Goal: Task Accomplishment & Management: Use online tool/utility

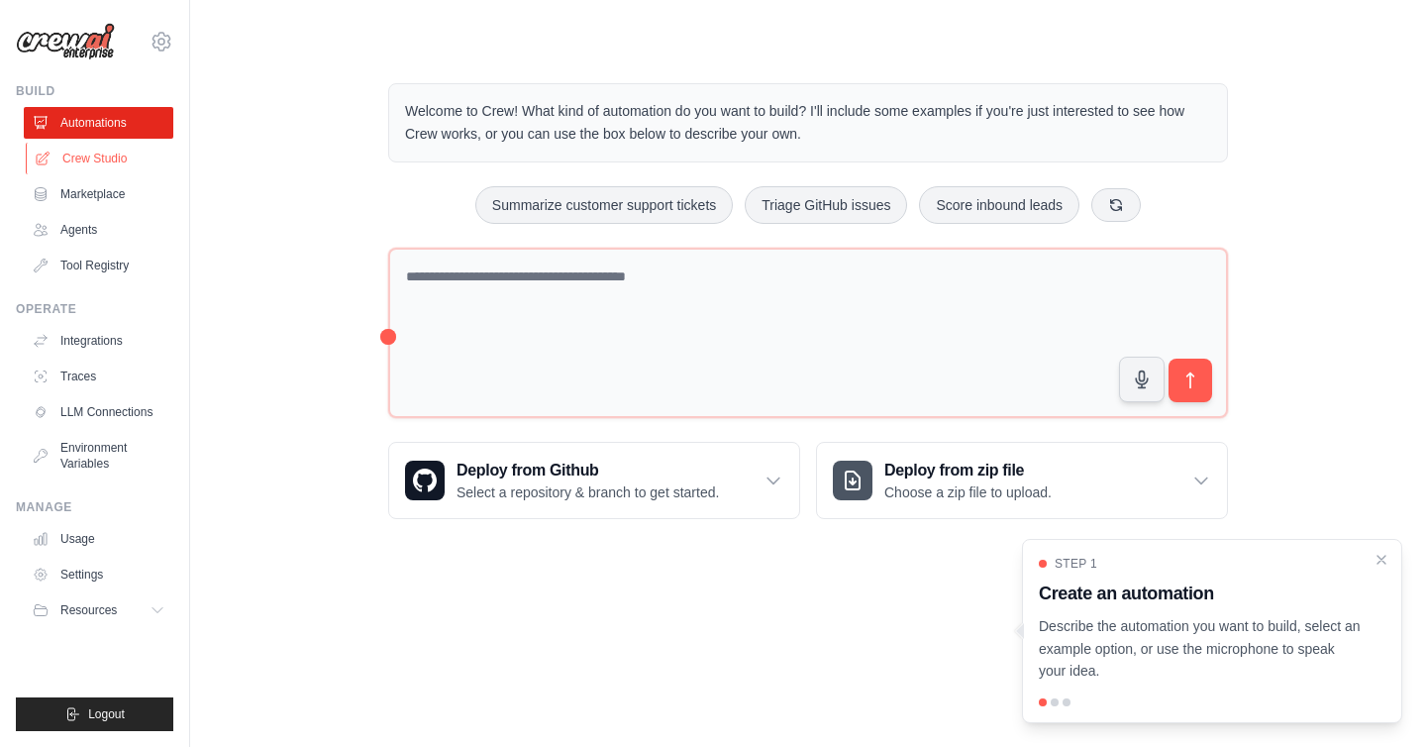
click at [97, 159] on link "Crew Studio" at bounding box center [101, 159] width 150 height 32
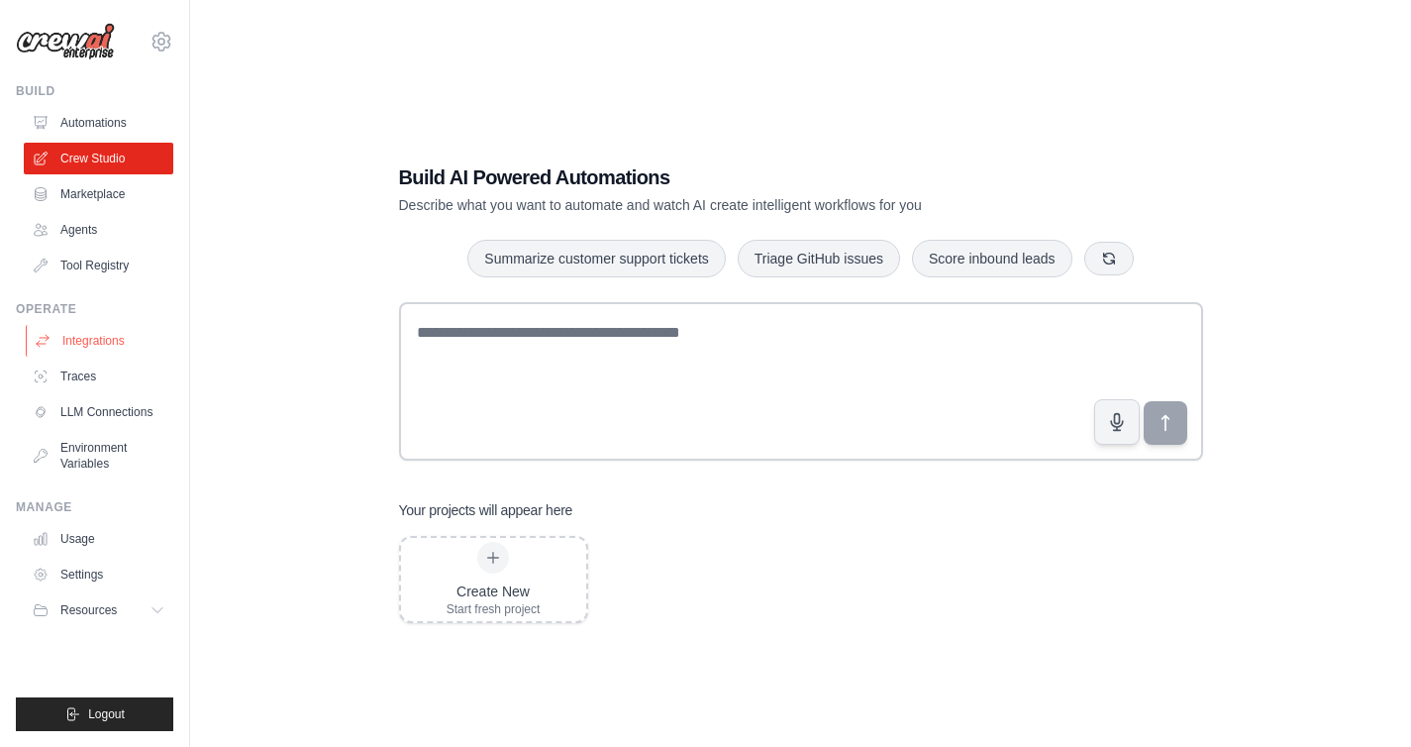
click at [87, 338] on link "Integrations" at bounding box center [101, 341] width 150 height 32
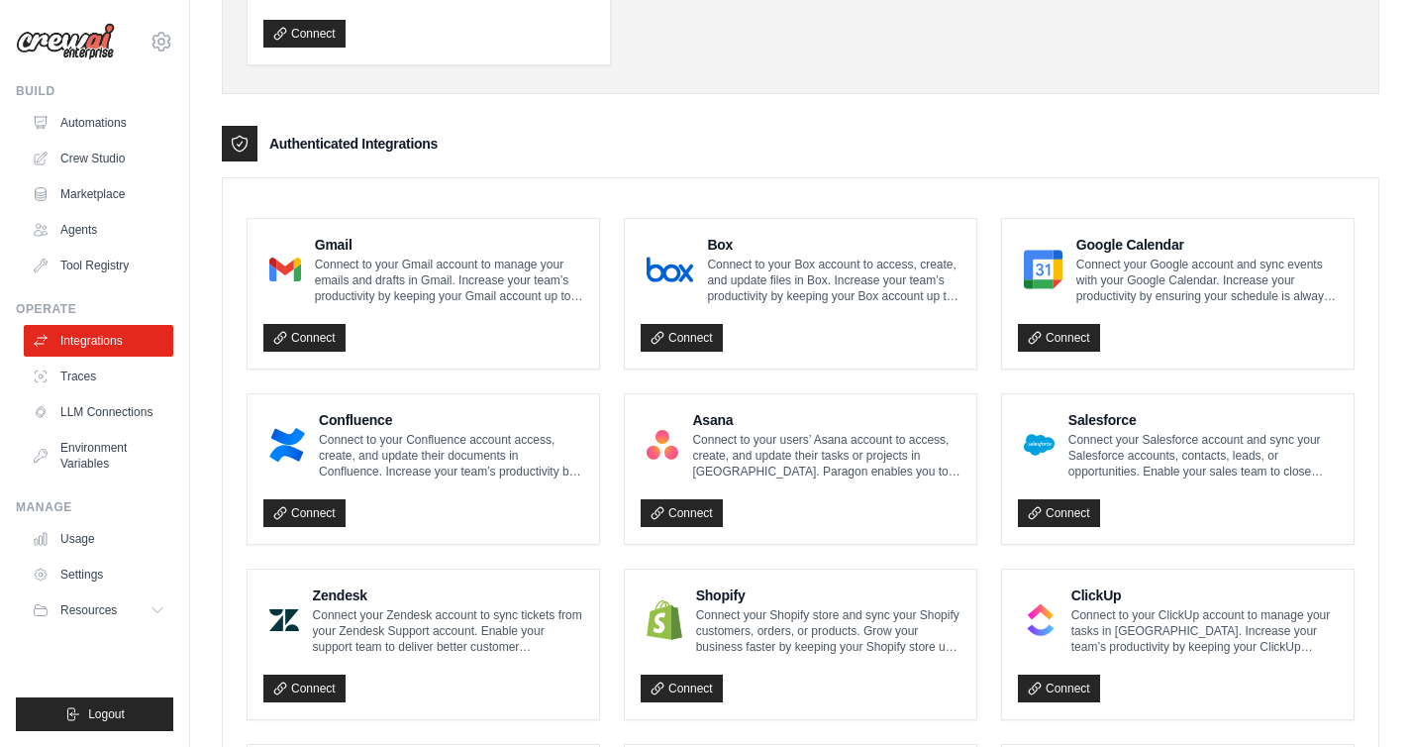
scroll to position [377, 0]
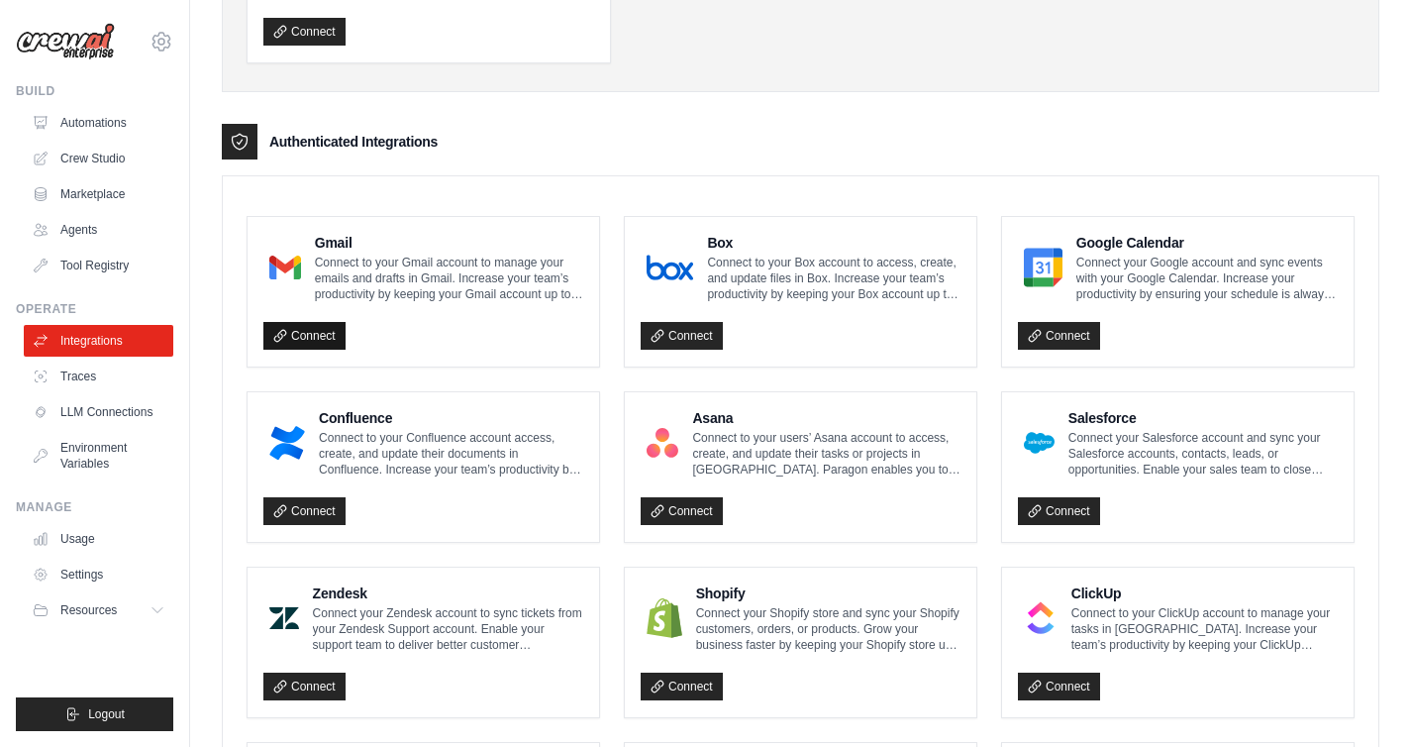
click at [316, 330] on link "Connect" at bounding box center [304, 336] width 82 height 28
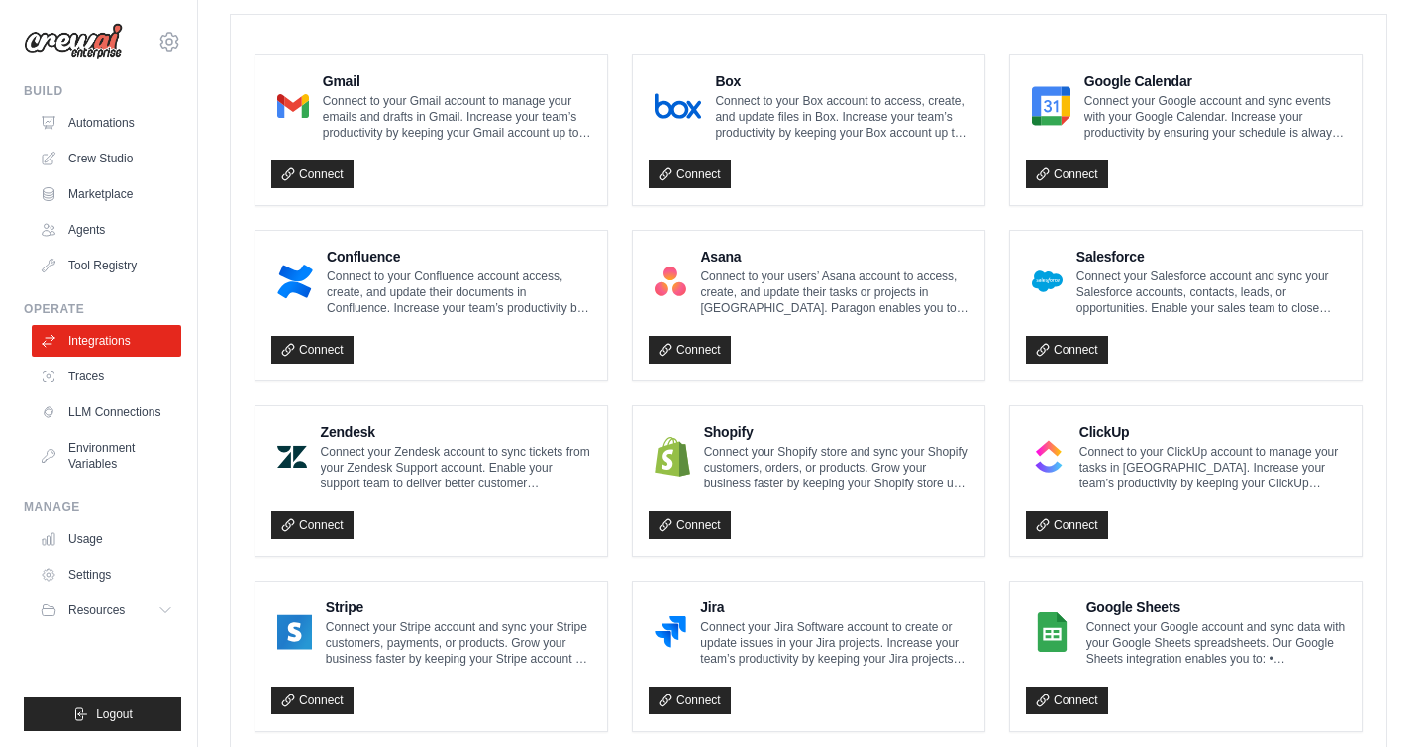
scroll to position [540, 0]
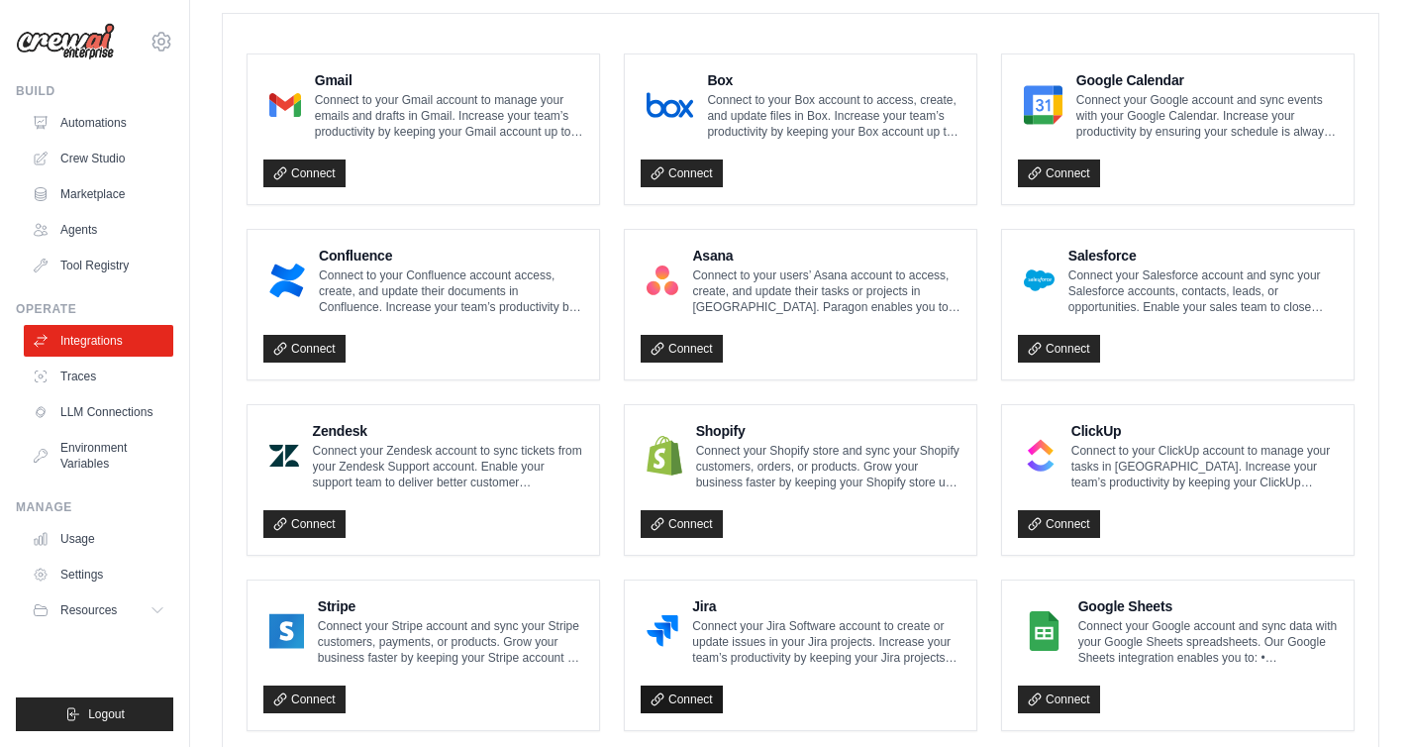
click at [675, 694] on link "Connect" at bounding box center [682, 699] width 82 height 28
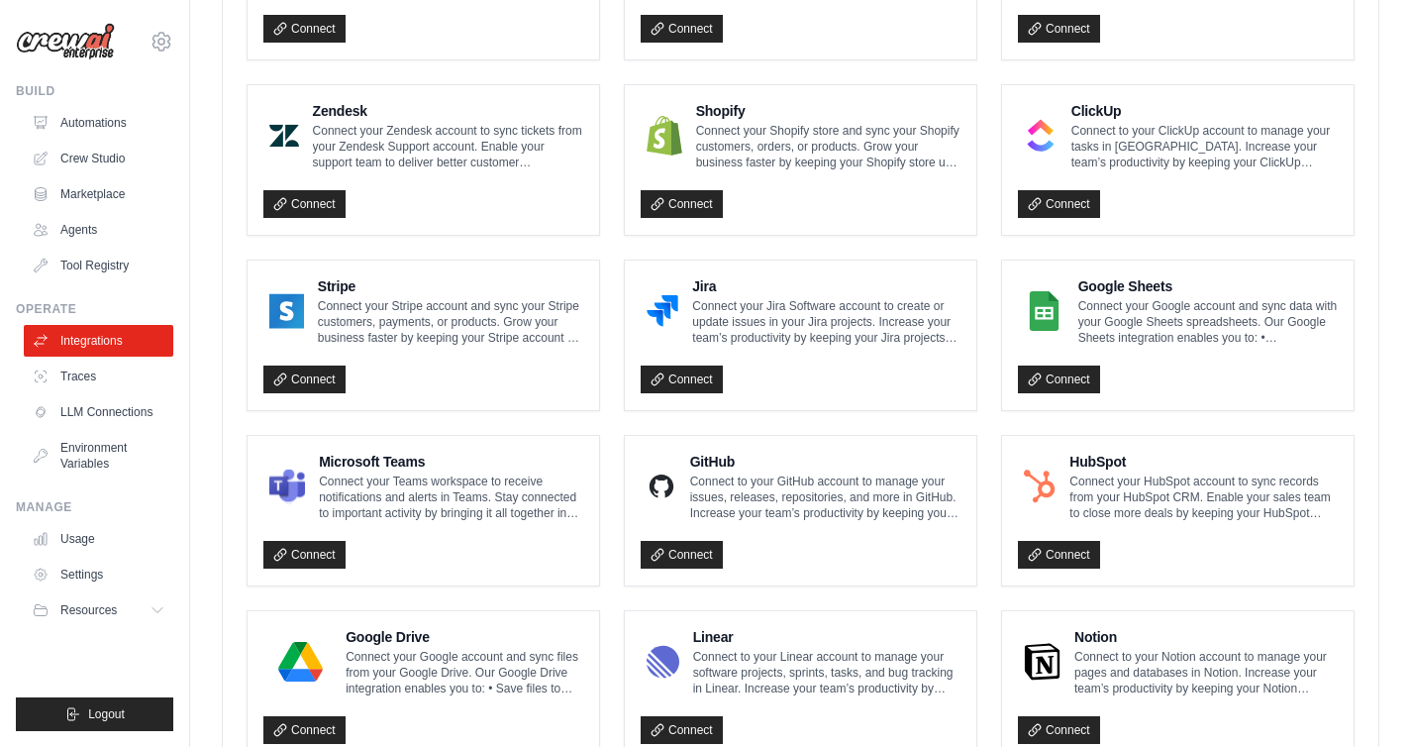
scroll to position [936, 0]
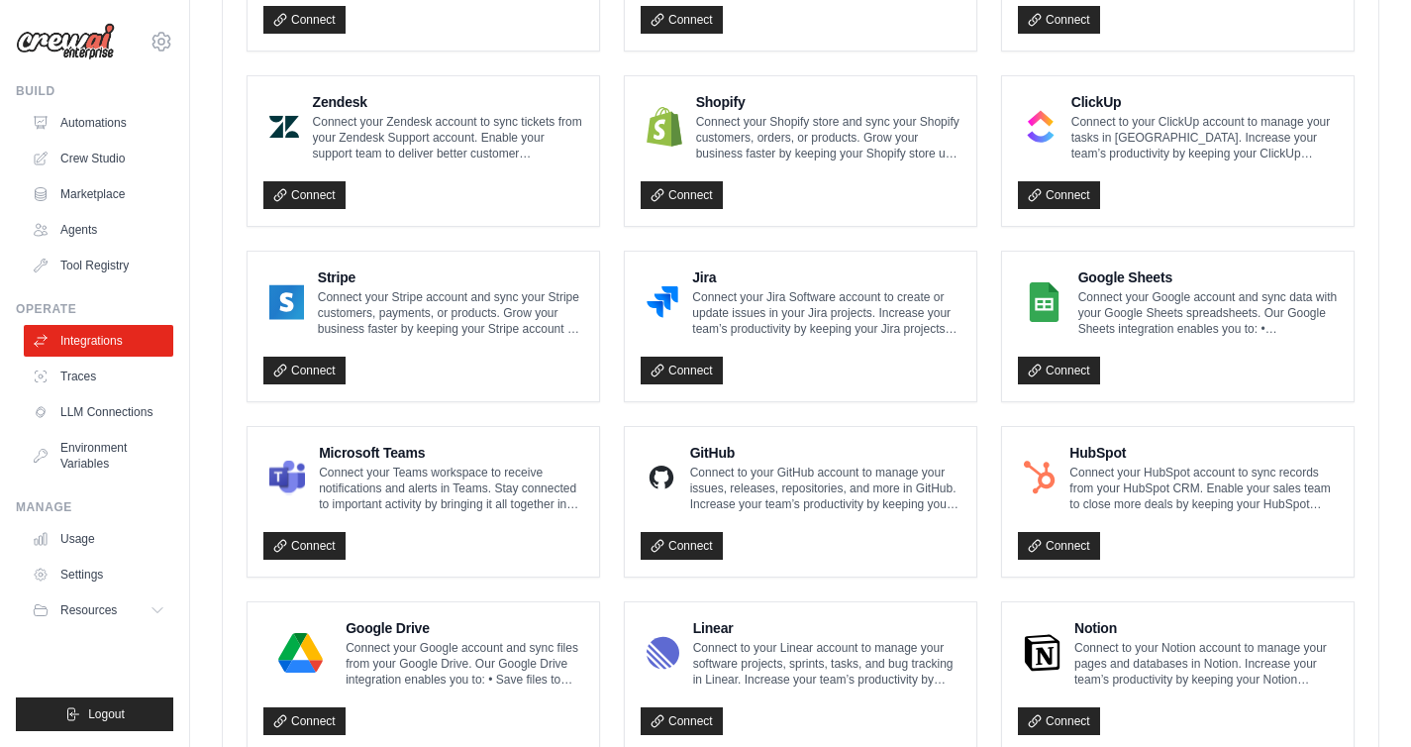
click at [696, 289] on p "Connect your Jira Software account to create or update issues in your Jira proj…" at bounding box center [826, 313] width 268 height 48
click at [692, 367] on link "Connect" at bounding box center [682, 371] width 82 height 28
click at [88, 714] on span "Logout" at bounding box center [106, 714] width 37 height 16
